Goal: Information Seeking & Learning: Learn about a topic

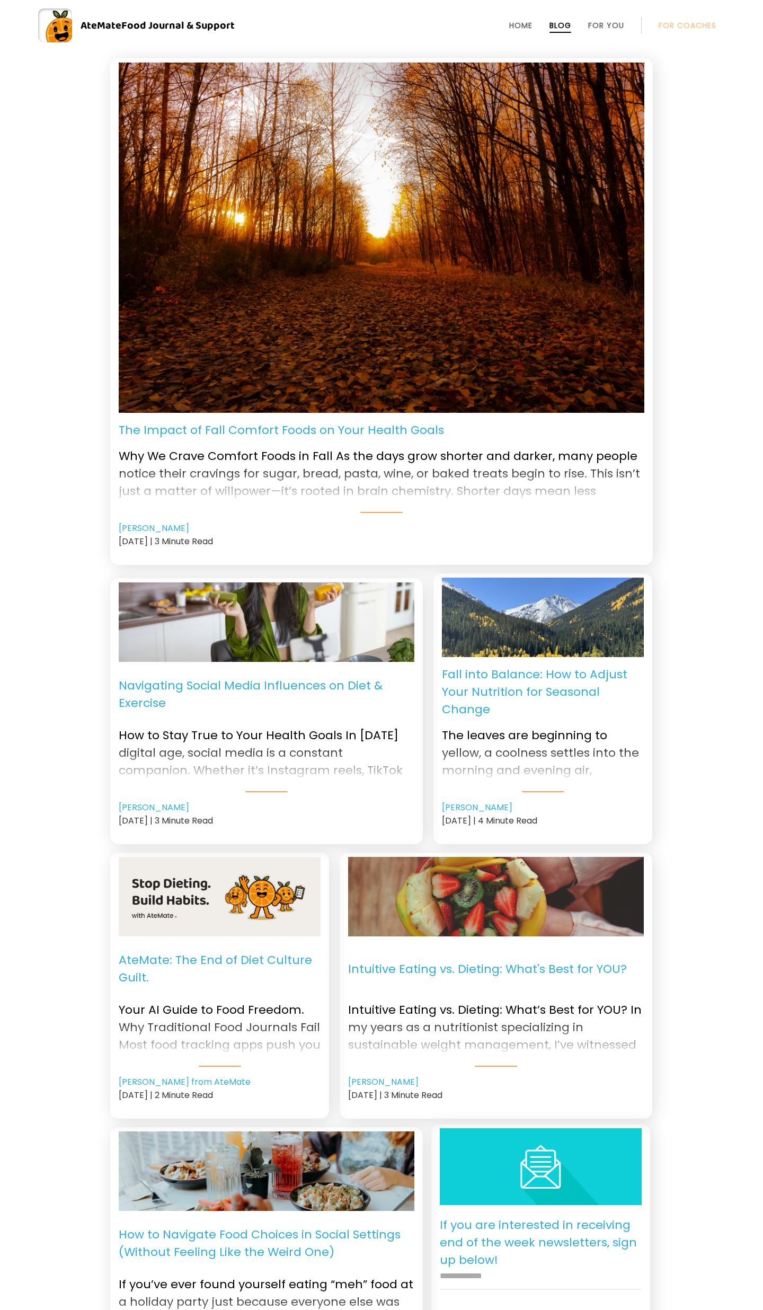
click at [268, 686] on p "Navigating Social Media Influences on Diet & Exercise" at bounding box center [267, 694] width 296 height 48
click at [237, 672] on p "Navigating Social Media Influences on Diet & Exercise" at bounding box center [267, 694] width 296 height 48
